Goal: Task Accomplishment & Management: Manage account settings

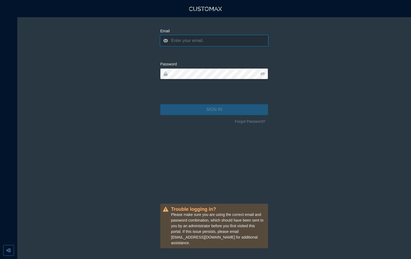
click at [219, 43] on input "email" at bounding box center [214, 40] width 108 height 11
type input "[EMAIL_ADDRESS][DOMAIN_NAME]"
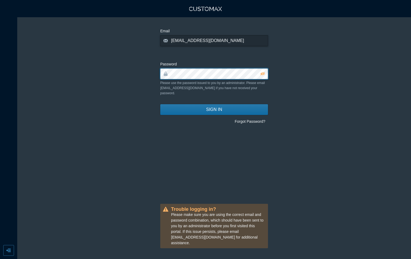
click at [160, 104] on button "SIGN IN" at bounding box center [214, 109] width 108 height 11
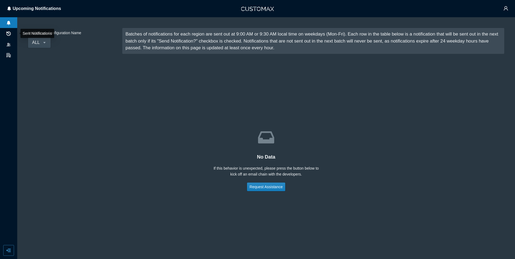
click at [9, 34] on icon at bounding box center [8, 33] width 4 height 4
